Goal: Information Seeking & Learning: Learn about a topic

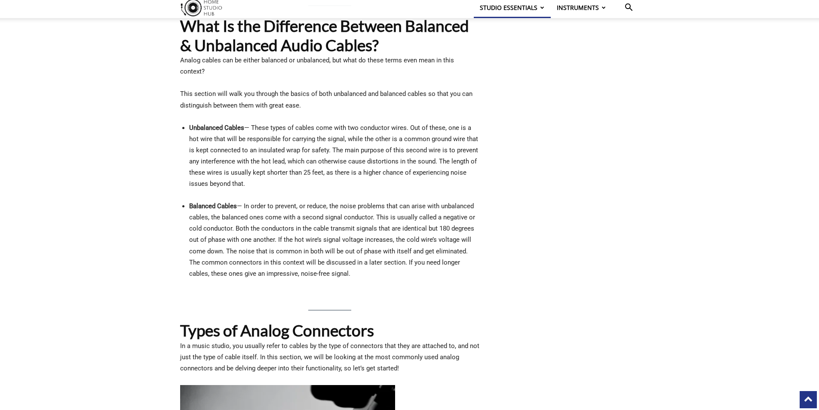
scroll to position [989, 0]
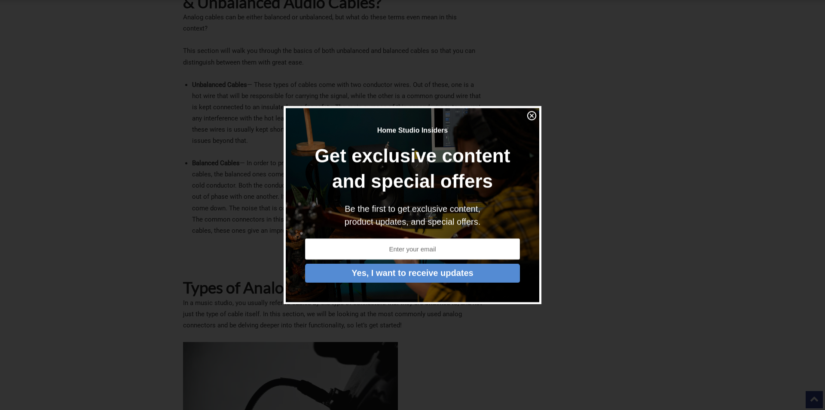
click at [530, 113] on img at bounding box center [532, 115] width 11 height 11
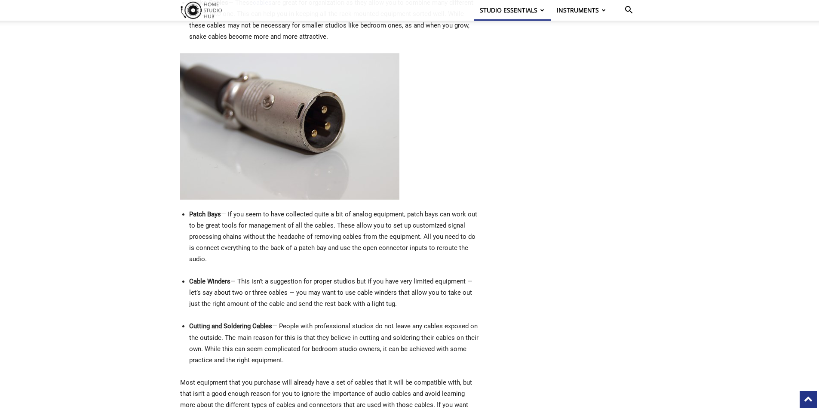
scroll to position [2905, 0]
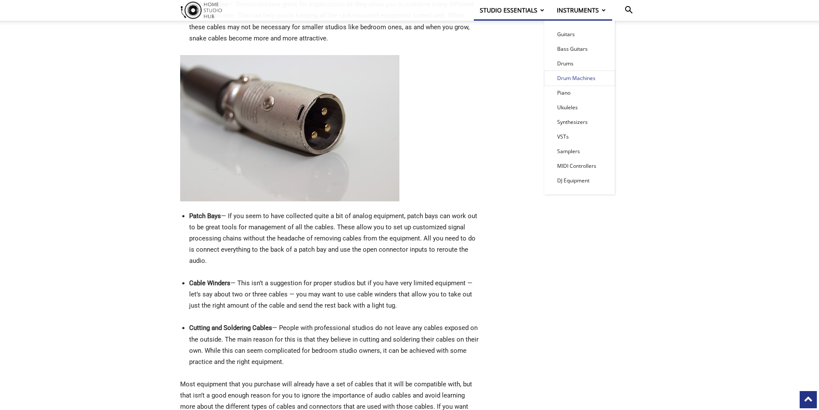
click at [572, 77] on link "Drum Machines" at bounding box center [579, 78] width 71 height 15
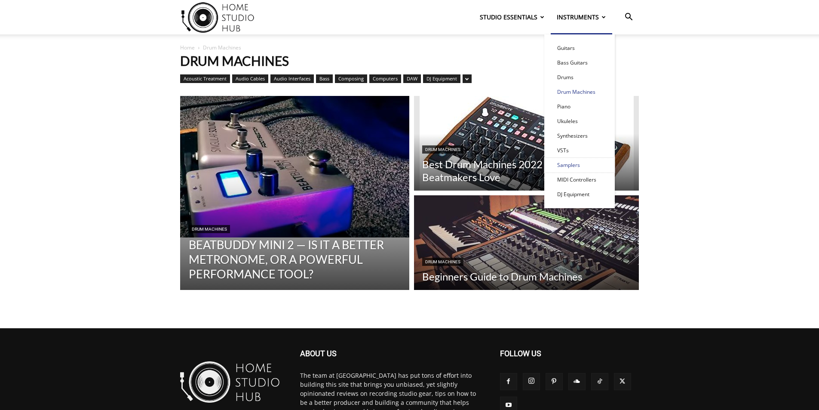
click at [560, 170] on link "Samplers" at bounding box center [579, 165] width 71 height 15
